Goal: Book appointment/travel/reservation

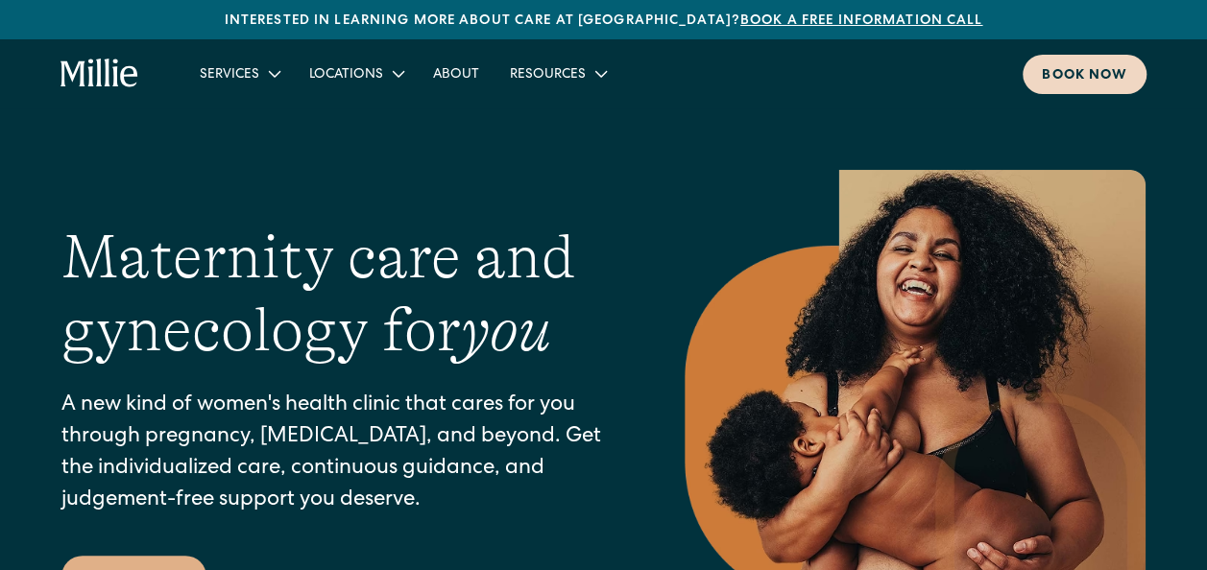
click at [1050, 89] on link "Book now" at bounding box center [1085, 74] width 124 height 39
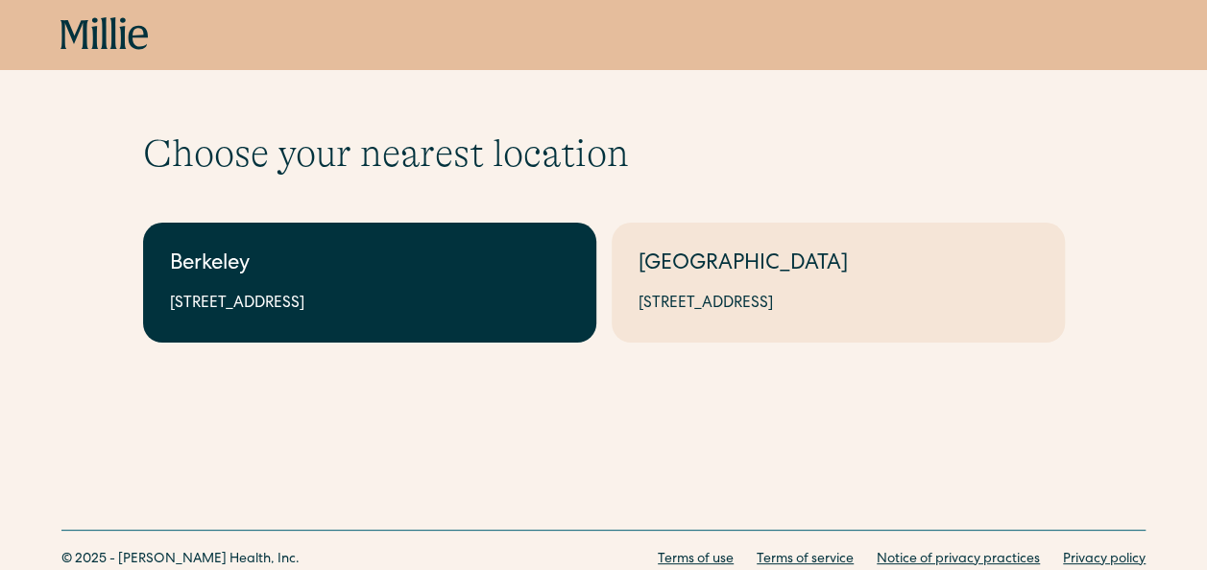
click at [394, 286] on link "Berkeley 2999 Regent St, Suite 524, Berkeley, CA 94705" at bounding box center [369, 283] width 453 height 120
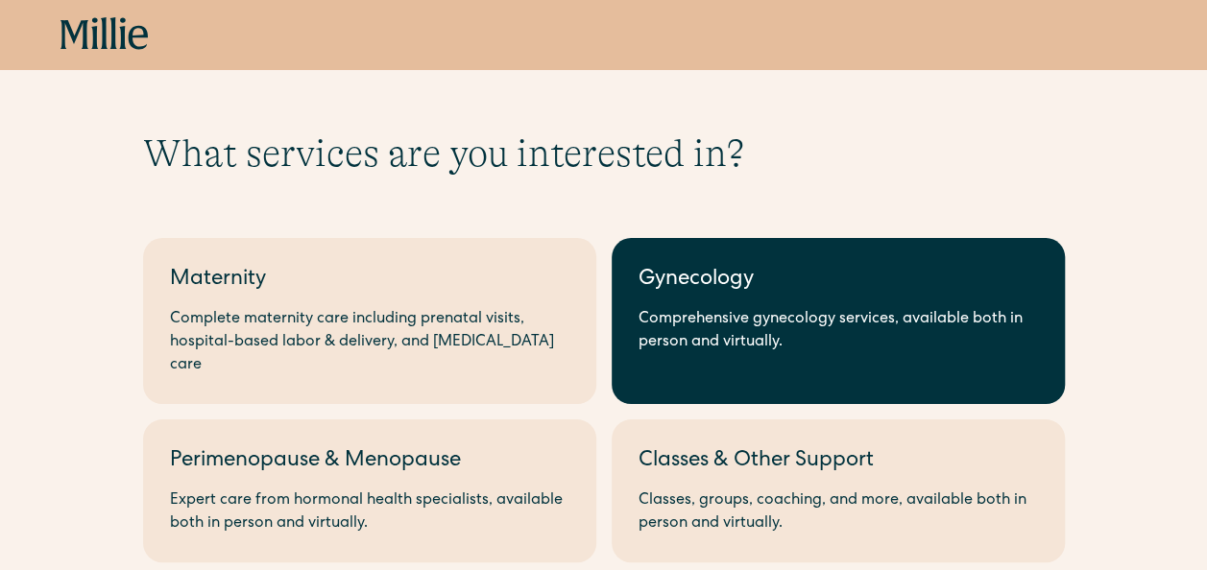
click at [662, 313] on div "Comprehensive gynecology services, available both in person and virtually." at bounding box center [839, 331] width 400 height 46
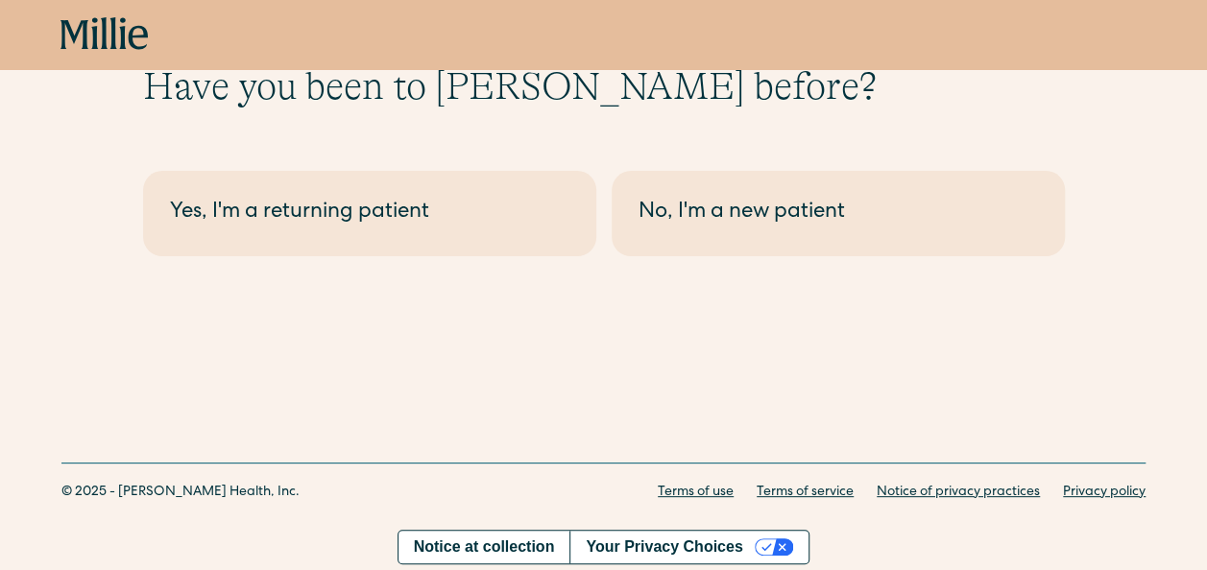
scroll to position [65, 0]
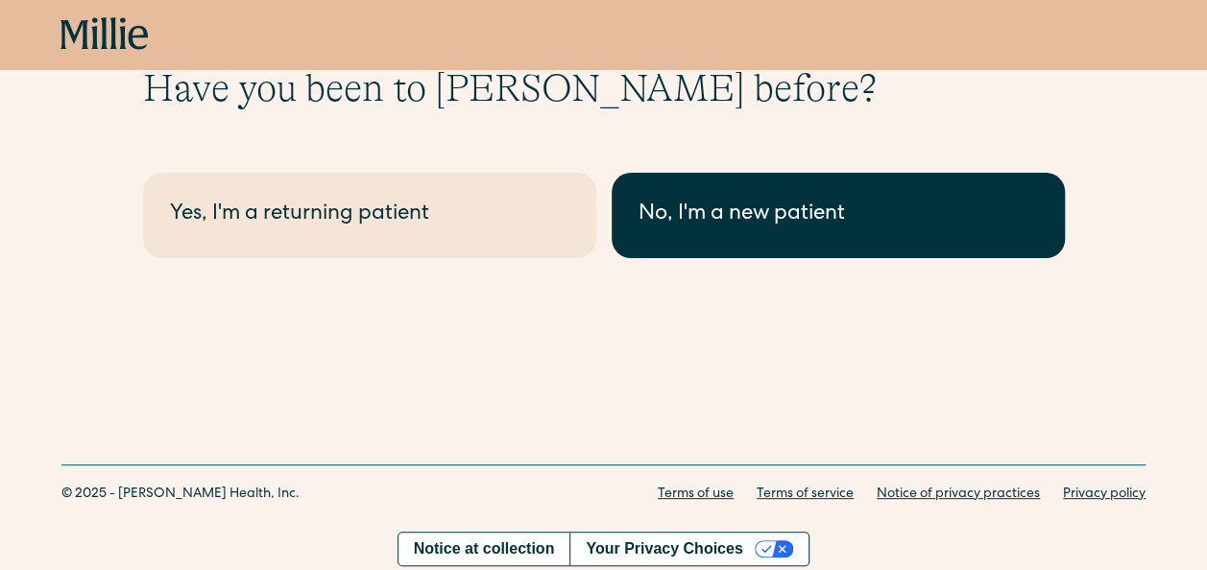
click at [833, 234] on link "No, I'm a new patient" at bounding box center [838, 215] width 453 height 85
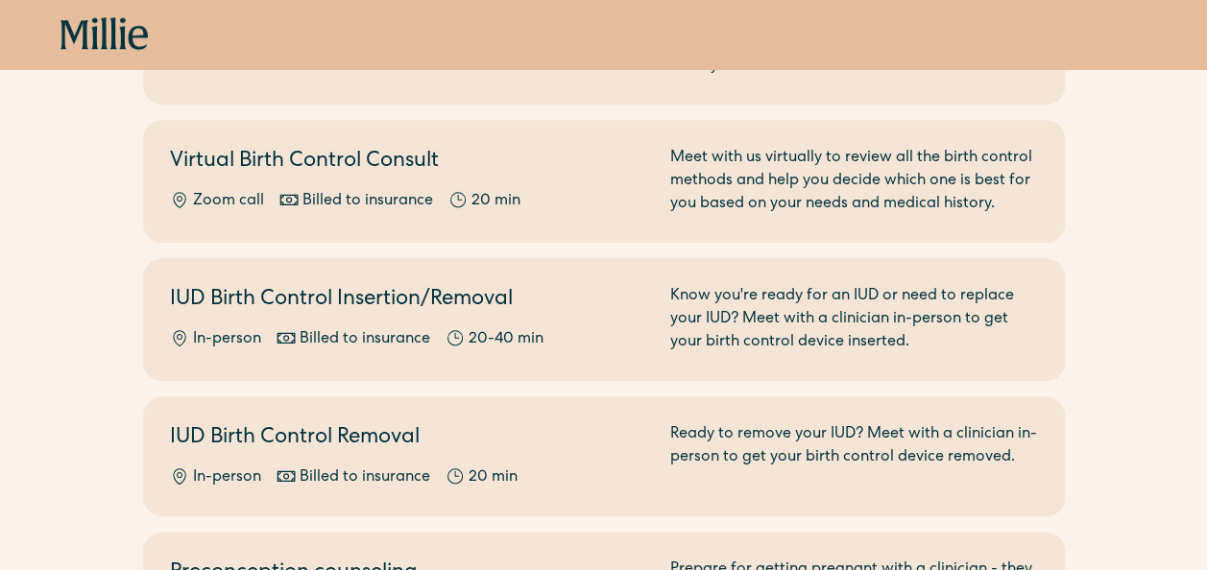
scroll to position [892, 0]
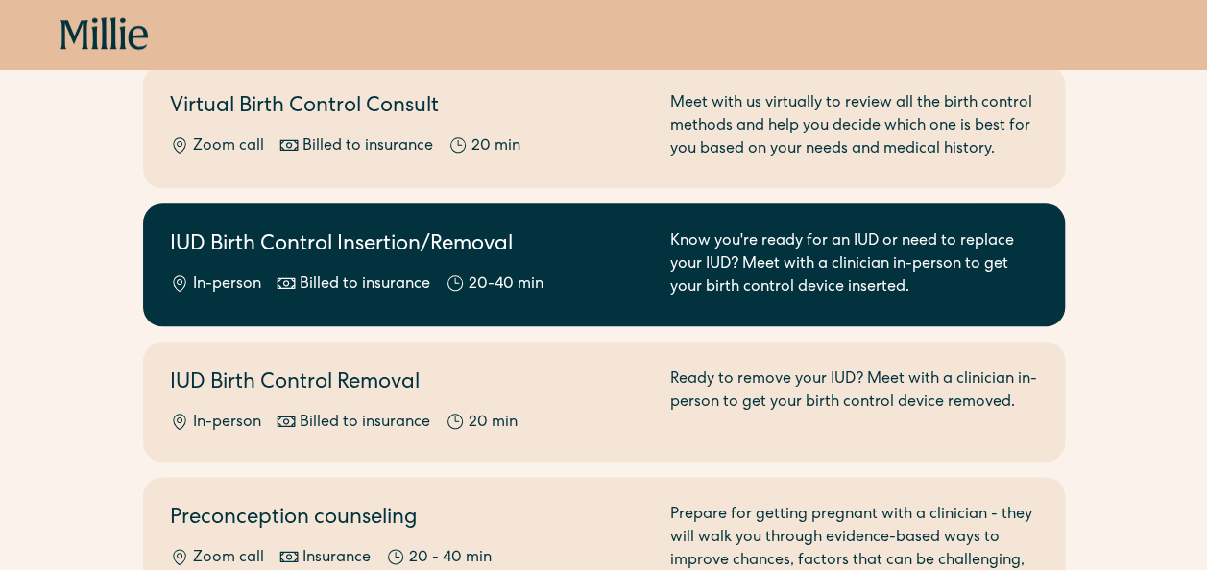
click at [612, 234] on h2 "IUD Birth Control Insertion/Removal" at bounding box center [408, 246] width 477 height 32
